Goal: Information Seeking & Learning: Learn about a topic

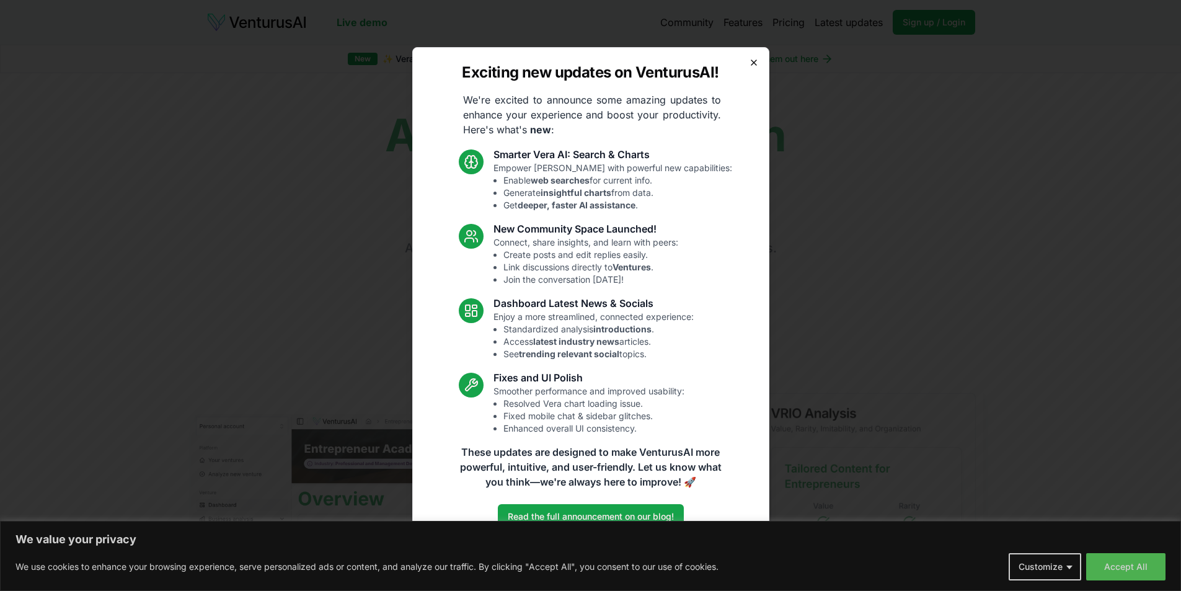
click at [755, 64] on icon "button" at bounding box center [754, 63] width 10 height 10
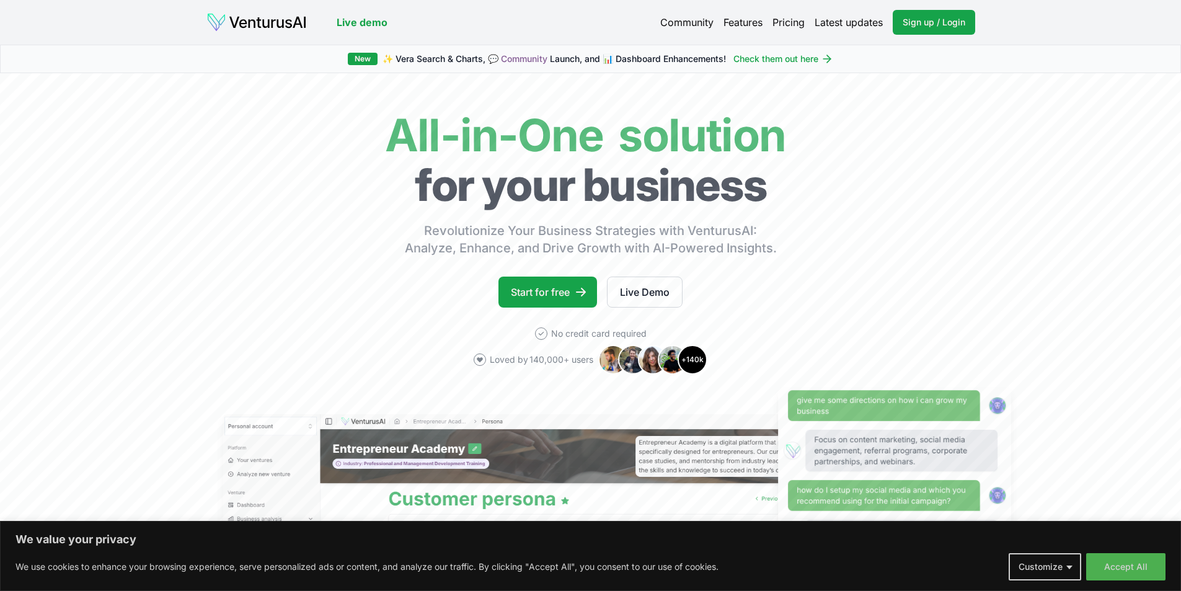
click at [785, 19] on link "Pricing" at bounding box center [788, 22] width 32 height 15
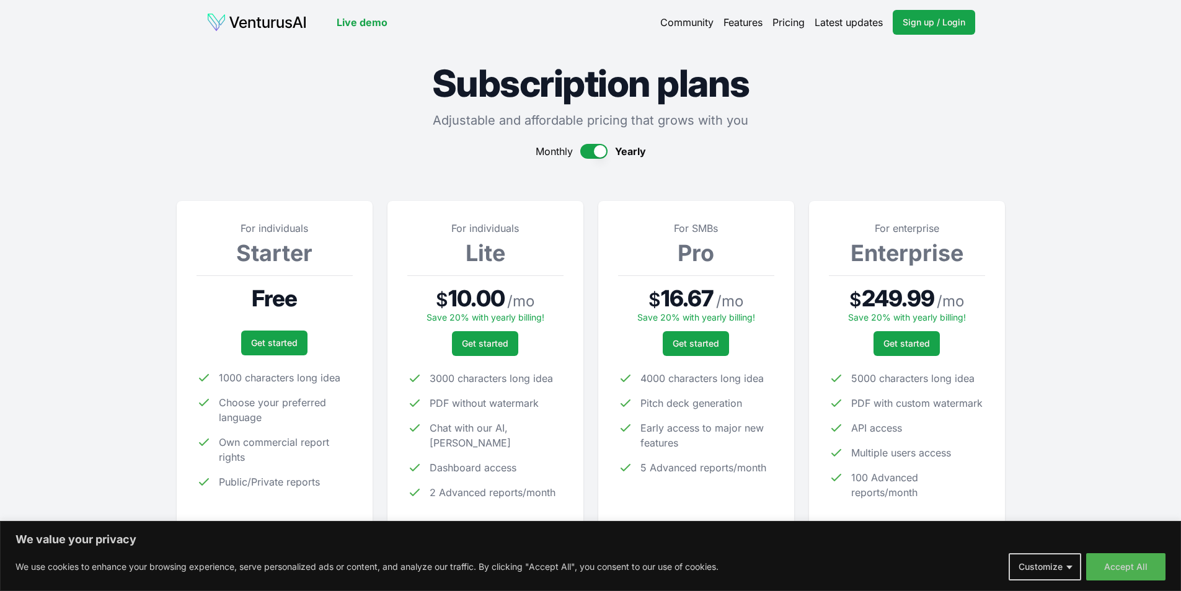
click at [274, 26] on img at bounding box center [256, 22] width 100 height 20
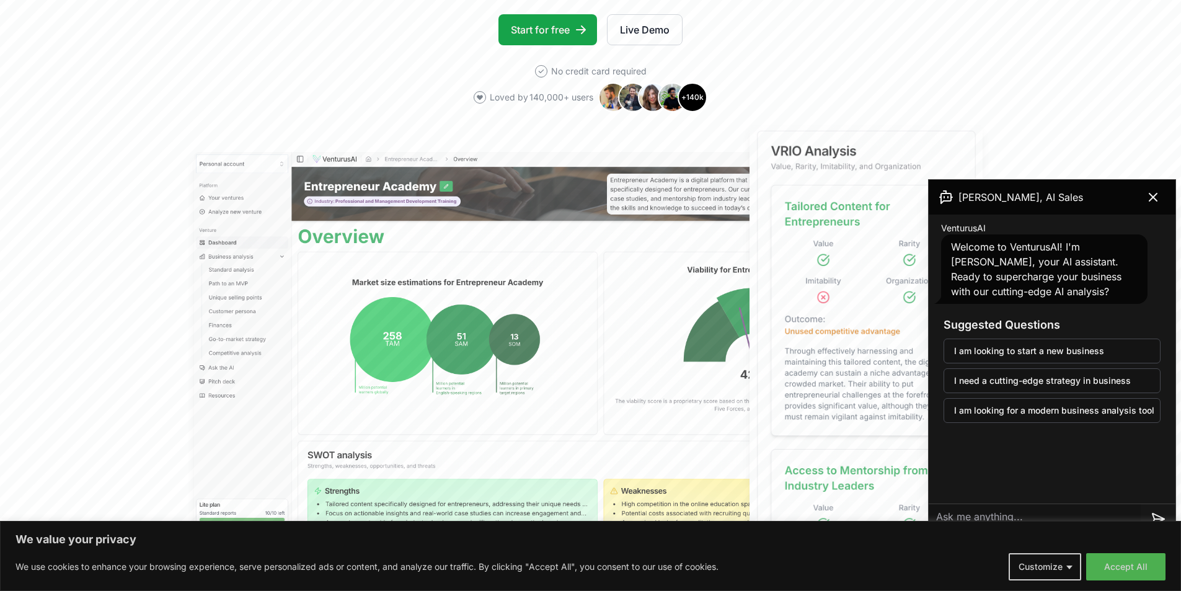
scroll to position [248, 0]
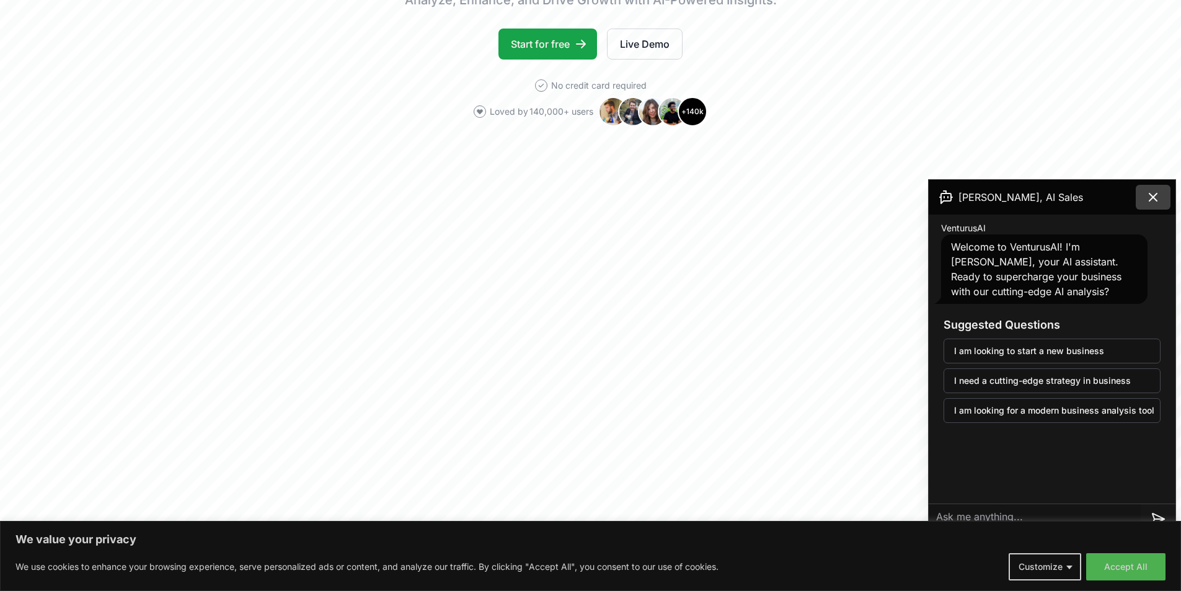
click at [1155, 196] on icon at bounding box center [1152, 196] width 7 height 7
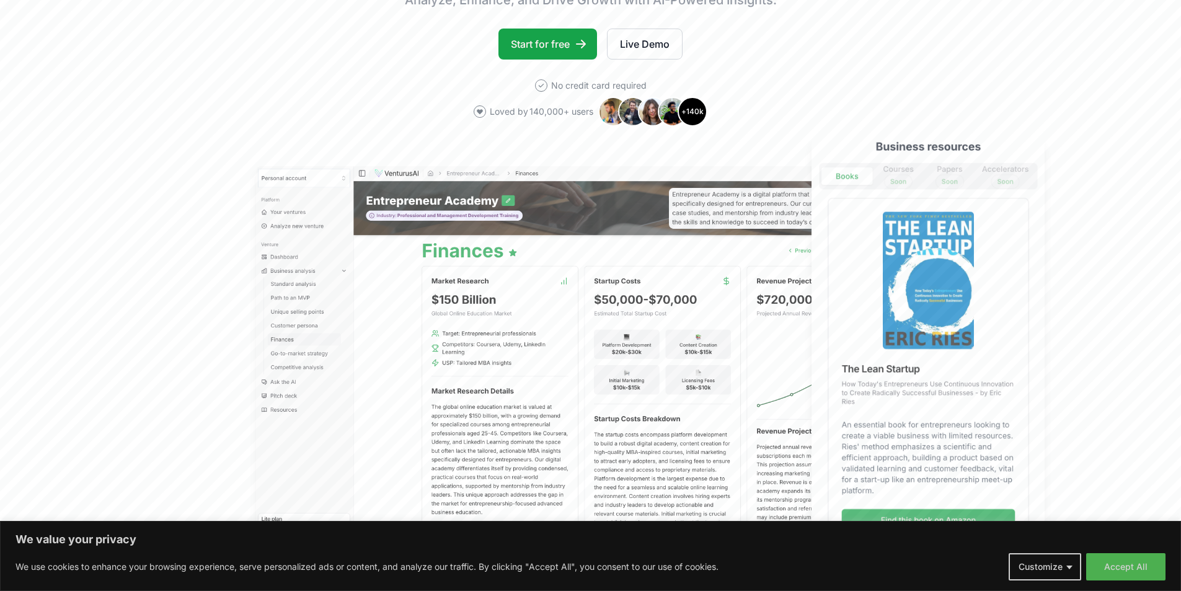
scroll to position [0, 0]
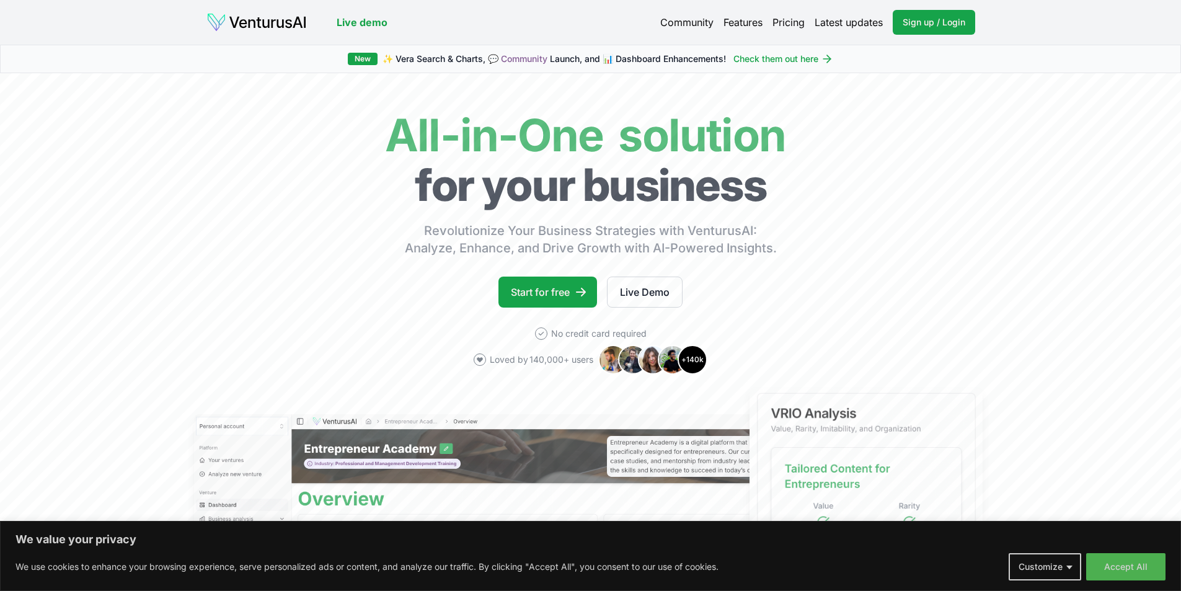
click at [788, 23] on link "Pricing" at bounding box center [788, 22] width 32 height 15
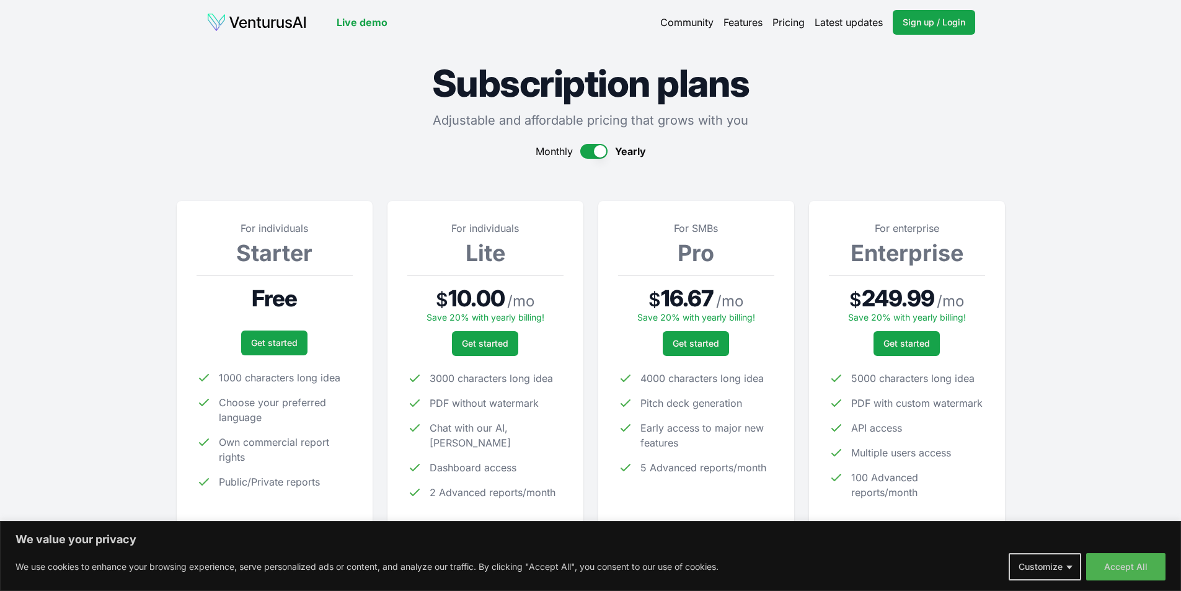
click at [276, 24] on img at bounding box center [256, 22] width 100 height 20
